Goal: Information Seeking & Learning: Check status

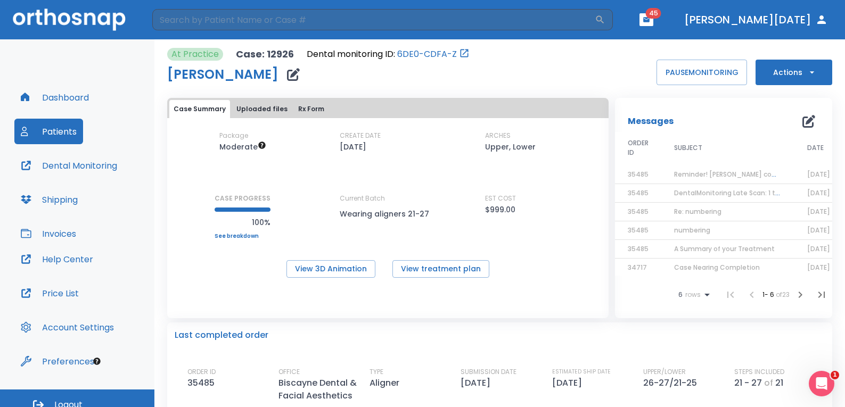
click at [59, 137] on button "Patients" at bounding box center [48, 132] width 69 height 26
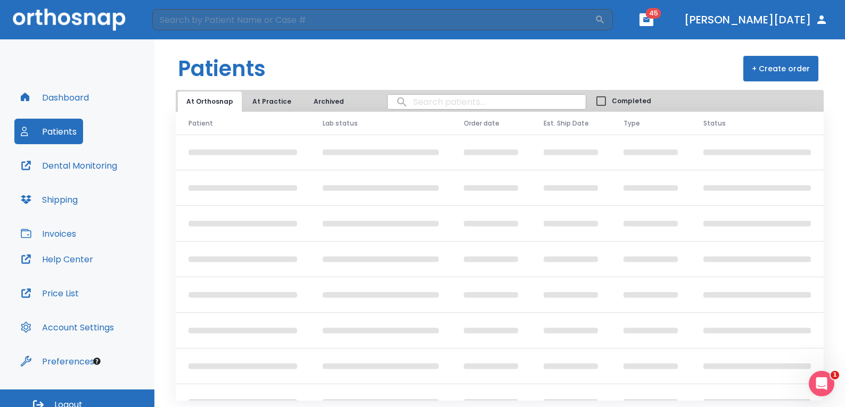
click at [425, 100] on input "search" at bounding box center [487, 102] width 198 height 21
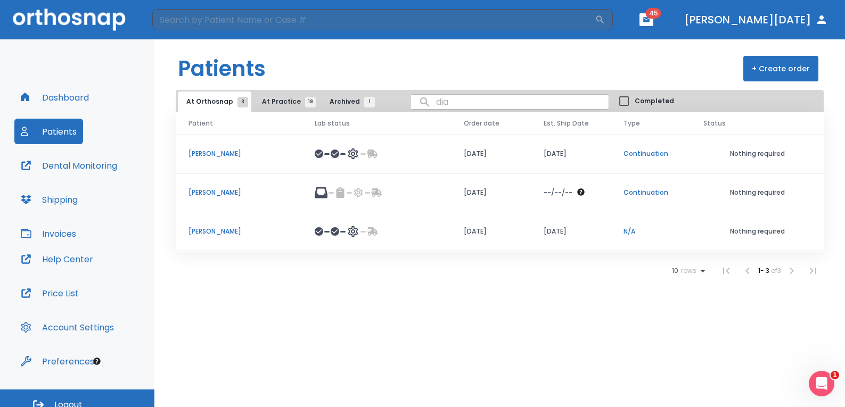
type input "[PERSON_NAME]"
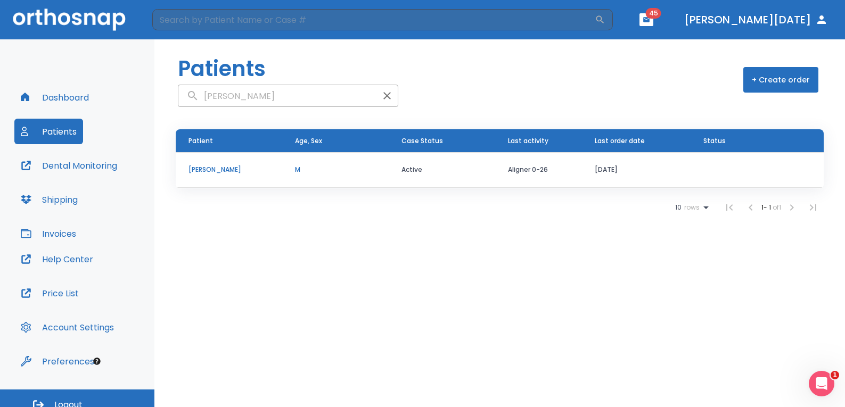
click at [200, 168] on p "[PERSON_NAME]" at bounding box center [228, 170] width 81 height 10
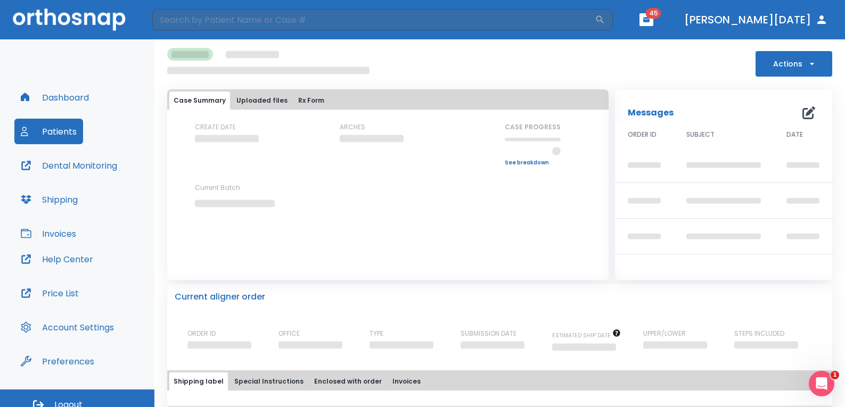
click at [200, 169] on div "CREATE DATE ARCHES CASE PROGRESS Upper progress (Est. Awaiting Data ) 0% Lower …" at bounding box center [387, 174] width 441 height 104
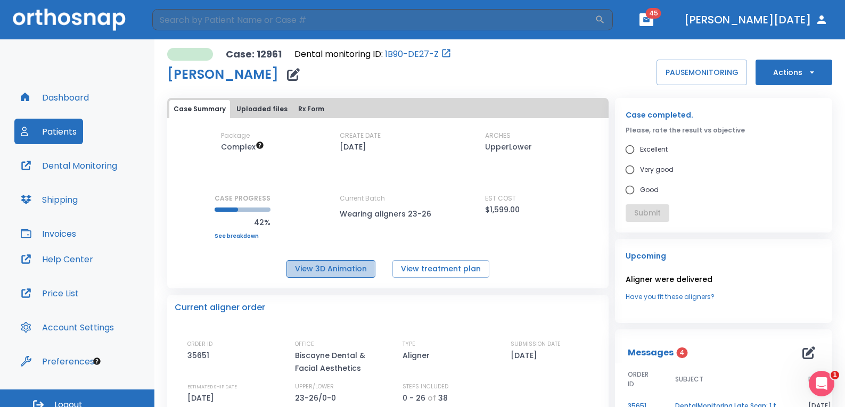
click at [348, 271] on button "View 3D Animation" at bounding box center [330, 269] width 89 height 18
